Goal: Transaction & Acquisition: Purchase product/service

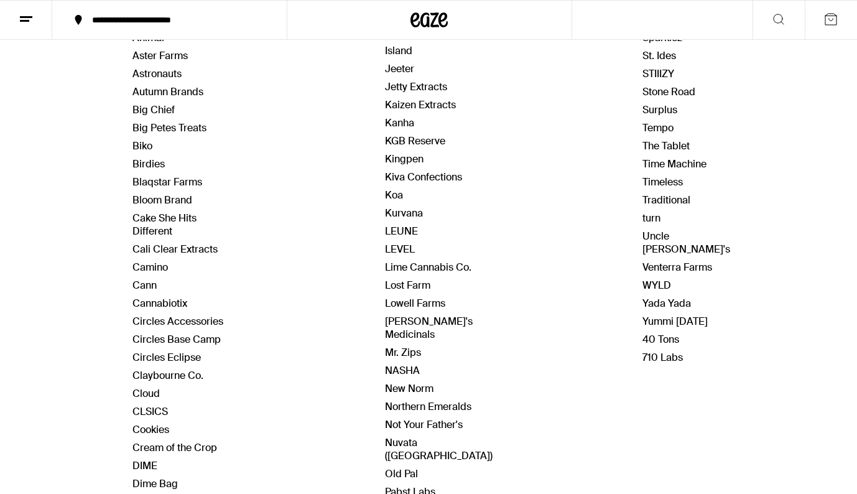
scroll to position [255, 0]
click at [157, 412] on link "CLSICS" at bounding box center [150, 410] width 35 height 13
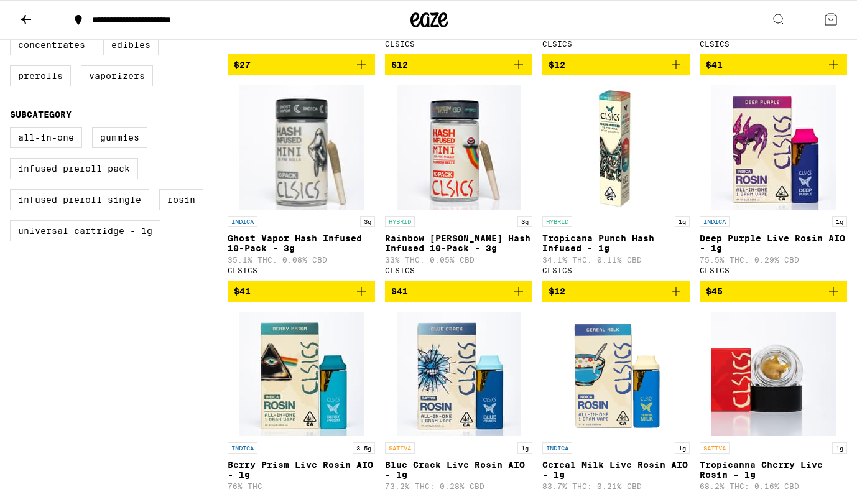
scroll to position [503, 0]
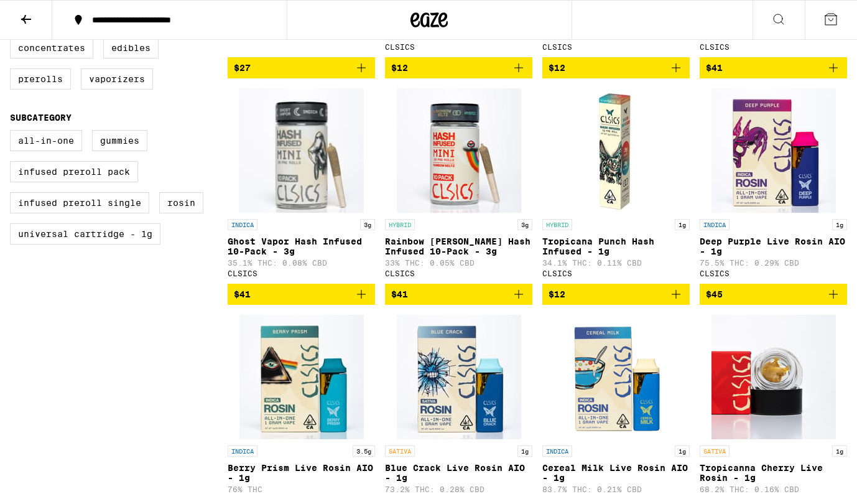
click at [303, 173] on img "Open page for Ghost Vapor Hash Infused 10-Pack - 3g from CLSICS" at bounding box center [301, 150] width 125 height 124
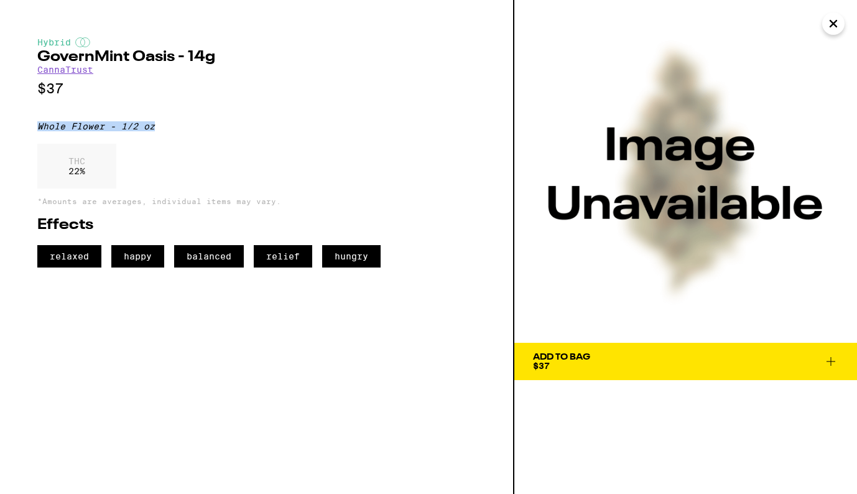
click at [835, 25] on icon "Close" at bounding box center [834, 24] width 6 height 6
